Goal: Task Accomplishment & Management: Use online tool/utility

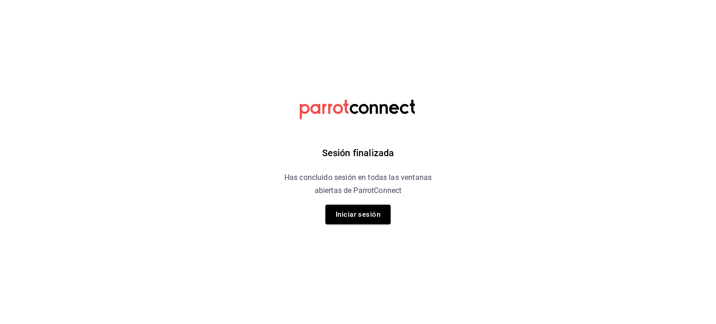
click at [357, 226] on div "Sesión finalizada Has concluido sesión en todas las ventanas abiertas de Parrot…" at bounding box center [358, 162] width 235 height 324
click at [357, 223] on button "Iniciar sesión" at bounding box center [357, 215] width 65 height 20
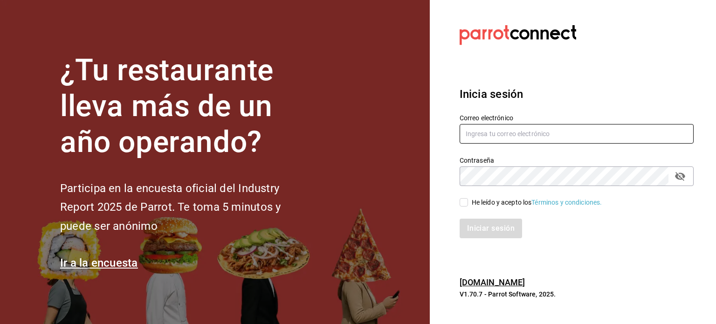
type input "[EMAIL_ADDRESS][DOMAIN_NAME]"
click at [463, 199] on input "He leído y acepto los Términos y condiciones." at bounding box center [464, 202] width 8 height 8
checkbox input "true"
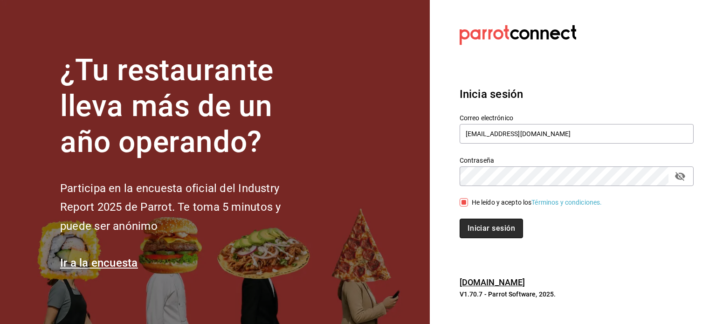
click at [489, 221] on button "Iniciar sesión" at bounding box center [491, 229] width 63 height 20
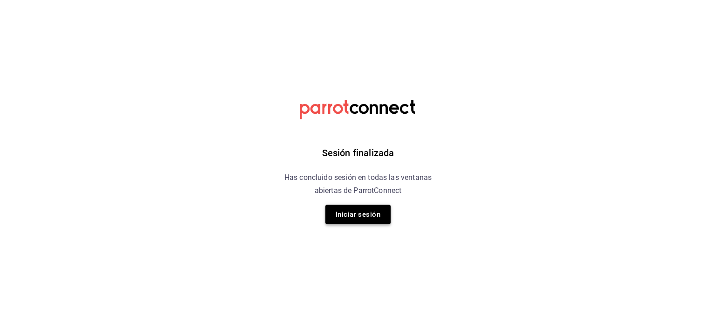
click at [373, 216] on button "Iniciar sesión" at bounding box center [357, 215] width 65 height 20
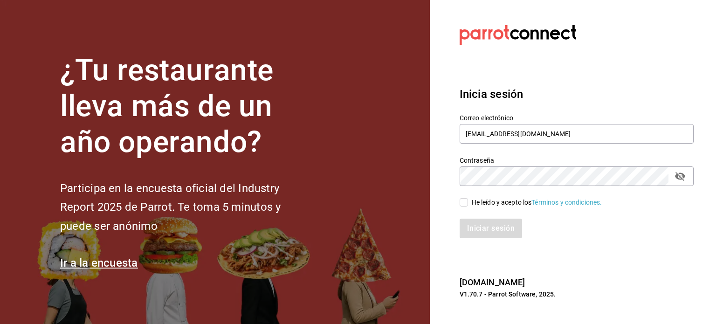
click at [464, 199] on input "He leído y acepto los Términos y condiciones." at bounding box center [464, 202] width 8 height 8
checkbox input "true"
drag, startPoint x: 498, startPoint y: 239, endPoint x: 498, endPoint y: 229, distance: 10.3
click at [498, 229] on div "Inicia sesión Correo electrónico ricardojvalen@gmail.com Contraseña Contraseña …" at bounding box center [577, 162] width 234 height 175
click at [498, 229] on button "Iniciar sesión" at bounding box center [491, 229] width 63 height 20
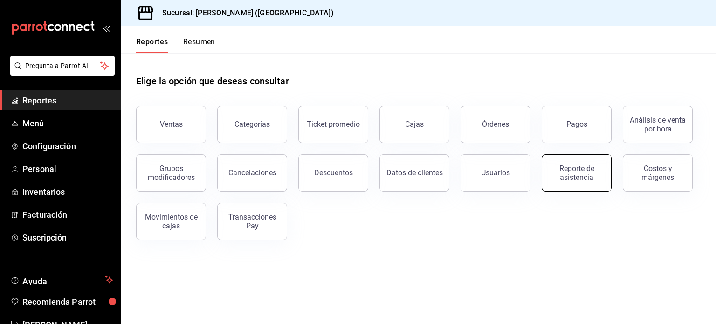
click at [586, 171] on div "Reporte de asistencia" at bounding box center [577, 173] width 58 height 18
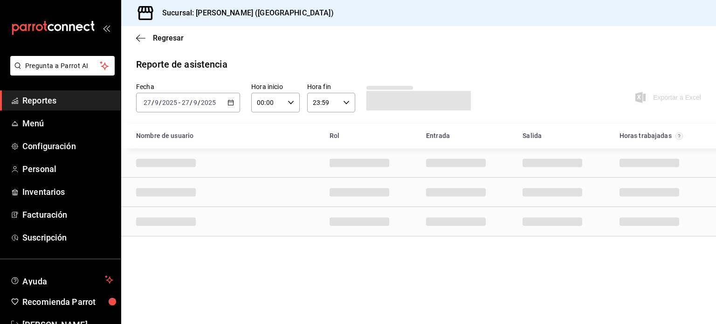
click at [228, 102] on \(Stroke\) "button" at bounding box center [231, 102] width 6 height 5
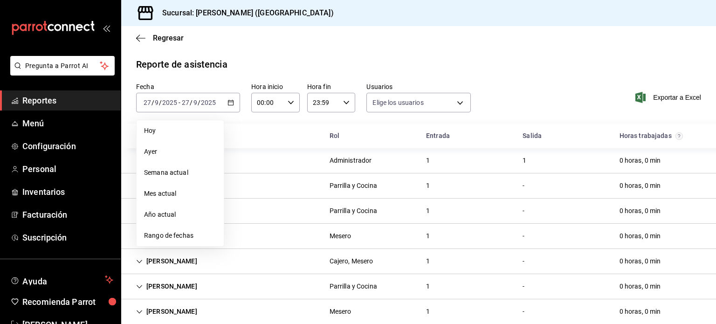
type input "1b5fbbc3-50d8-45dc-8161-7dd1812b90cc,0be13b94-06a2-432d-b69a-82ee9498033a,ccfbe…"
click at [168, 233] on span "Rango de fechas" at bounding box center [180, 236] width 72 height 10
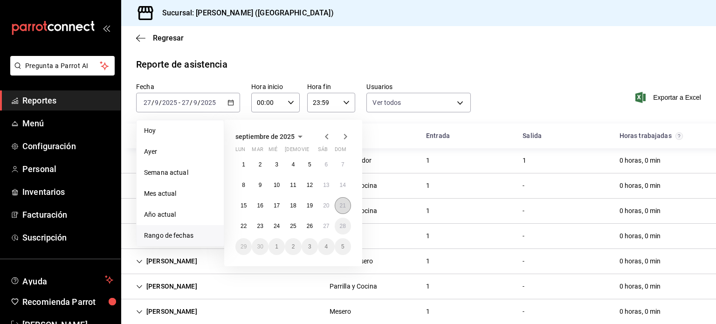
click at [340, 207] on abbr "21" at bounding box center [343, 205] width 6 height 7
click at [328, 220] on button "27" at bounding box center [326, 226] width 16 height 17
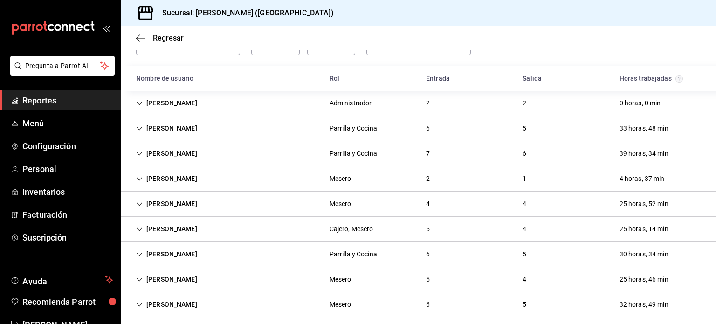
scroll to position [65, 0]
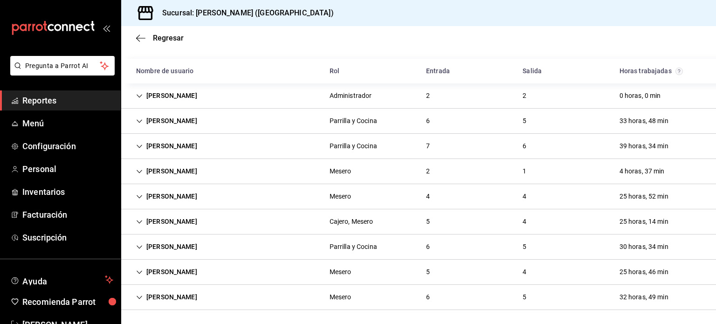
click at [138, 221] on icon "Cell" at bounding box center [140, 221] width 6 height 3
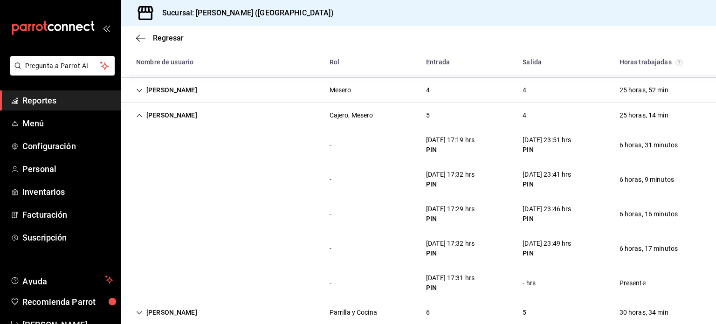
scroll to position [170, 0]
click at [138, 120] on div "[PERSON_NAME]" at bounding box center [167, 116] width 76 height 17
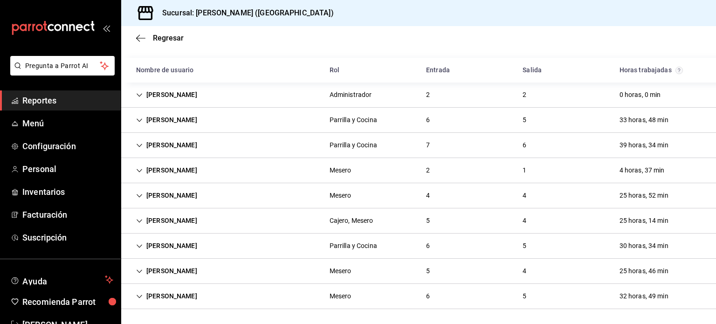
scroll to position [65, 0]
click at [137, 269] on icon "Cell" at bounding box center [139, 272] width 7 height 7
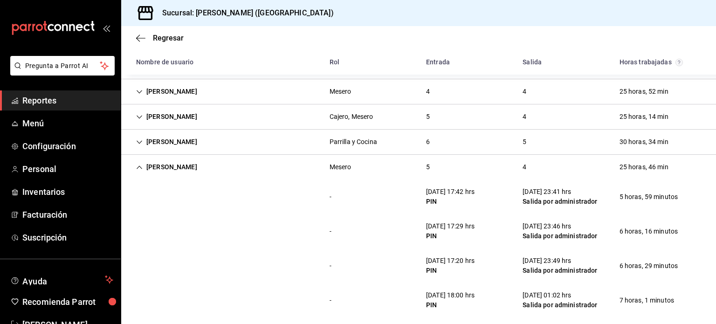
scroll to position [237, 0]
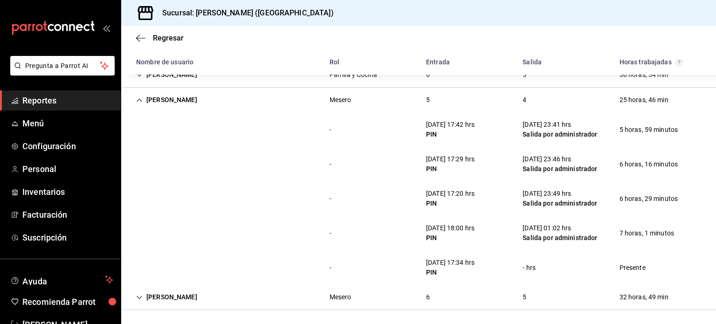
click at [143, 98] on div "[PERSON_NAME]" at bounding box center [167, 99] width 76 height 17
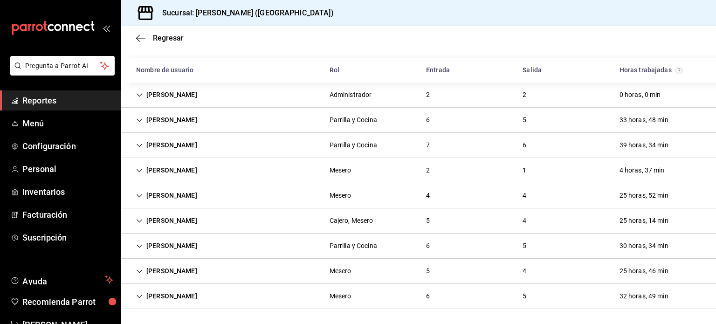
scroll to position [65, 0]
click at [137, 145] on icon "Cell" at bounding box center [140, 146] width 6 height 3
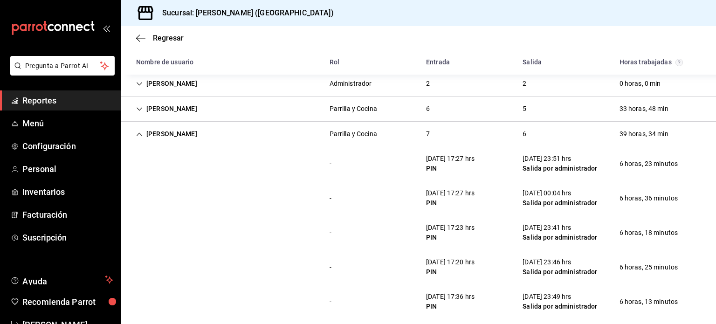
scroll to position [75, 0]
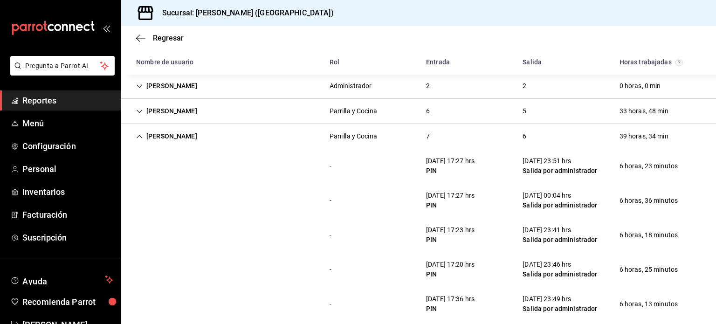
click at [138, 132] on div "[PERSON_NAME]" at bounding box center [167, 136] width 76 height 17
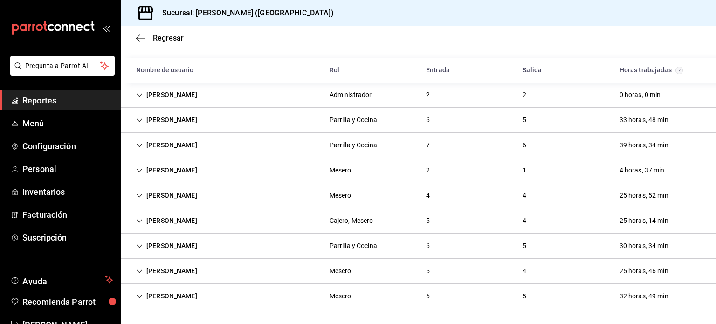
scroll to position [65, 0]
click at [140, 245] on icon "Cell" at bounding box center [139, 247] width 7 height 7
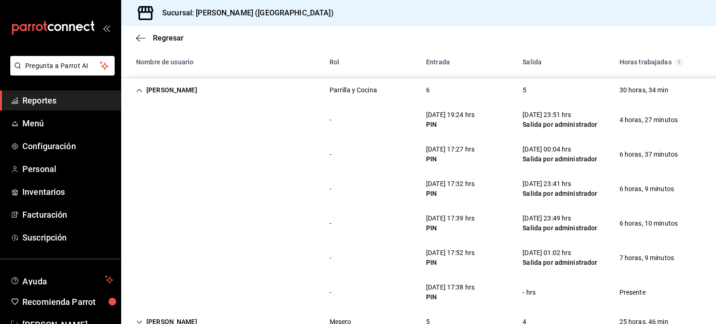
scroll to position [230, 0]
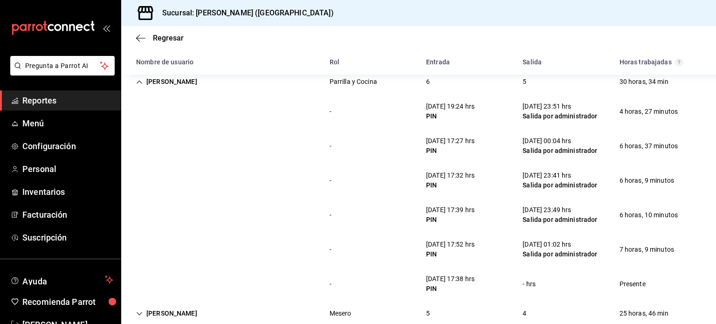
click at [144, 83] on div "[PERSON_NAME]" at bounding box center [167, 81] width 76 height 17
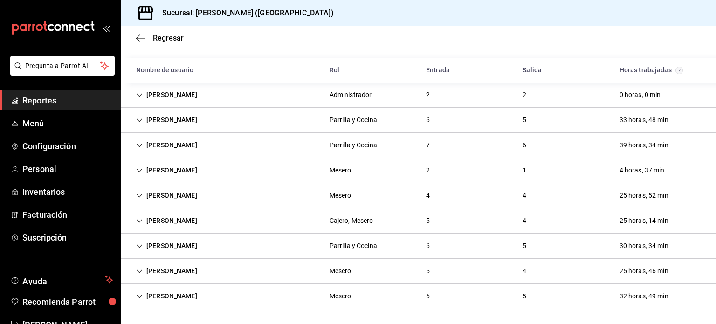
scroll to position [65, 0]
